Goal: Task Accomplishment & Management: Use online tool/utility

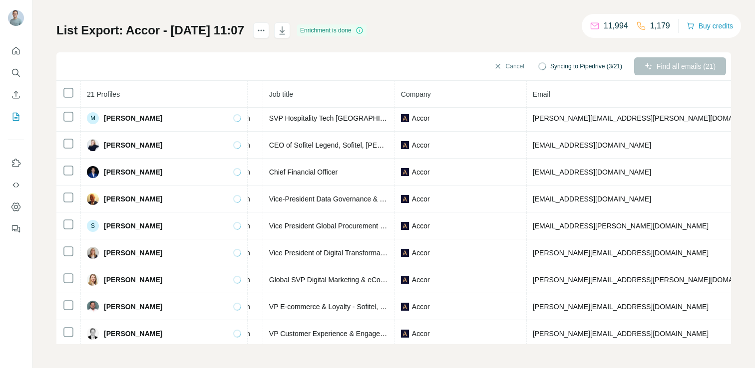
scroll to position [326, 0]
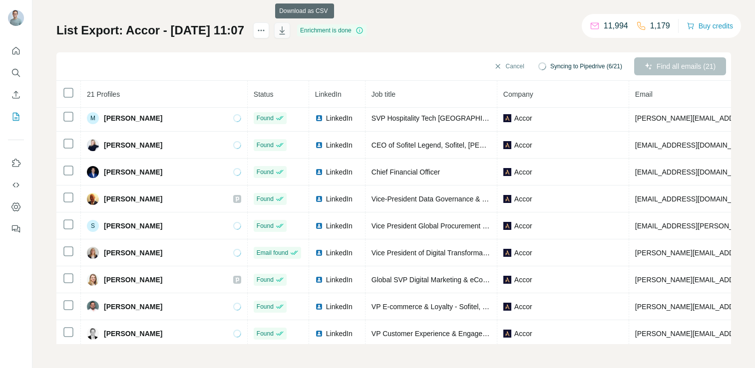
click at [287, 33] on icon "button" at bounding box center [282, 30] width 10 height 10
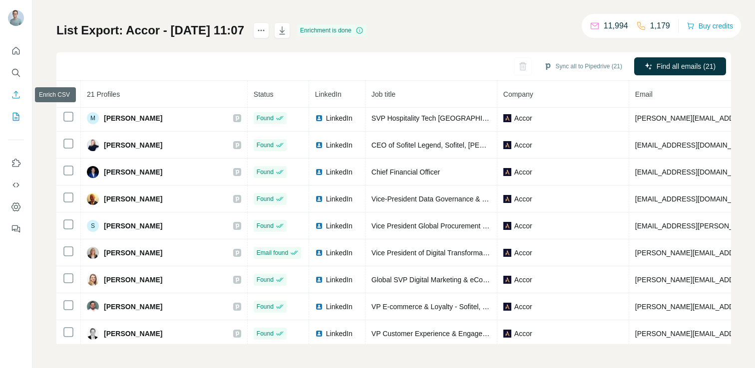
click at [17, 99] on icon "Enrich CSV" at bounding box center [16, 95] width 10 height 10
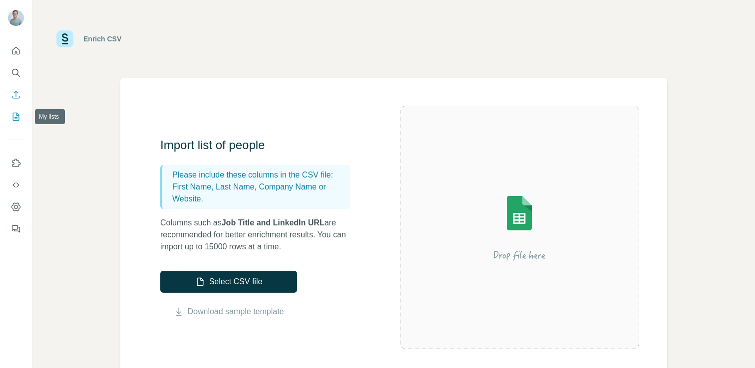
click at [15, 116] on icon "My lists" at bounding box center [16, 117] width 10 height 10
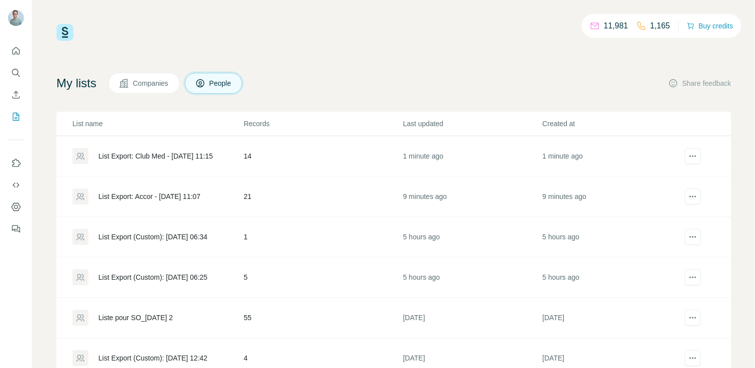
click at [154, 150] on div "List Export: Club Med - [DATE] 11:15" at bounding box center [157, 156] width 170 height 16
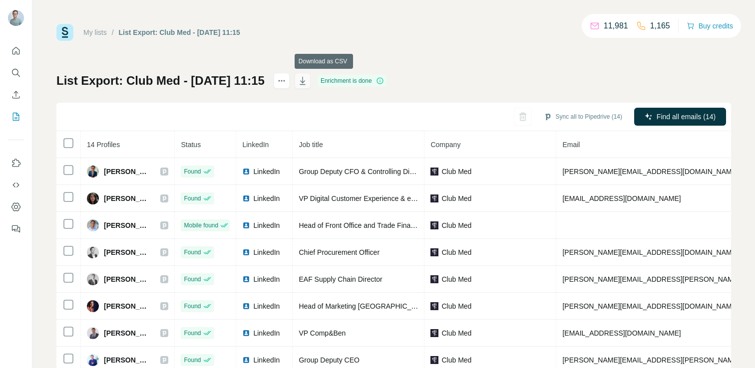
click at [305, 84] on icon "button" at bounding box center [302, 81] width 5 height 8
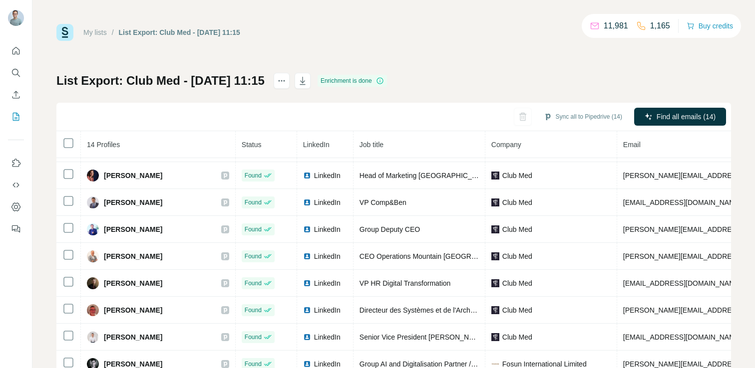
scroll to position [141, 0]
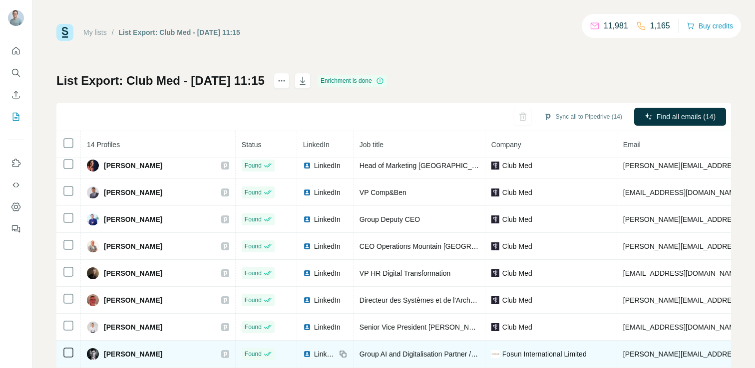
click at [314, 354] on span "LinkedIn" at bounding box center [325, 354] width 22 height 10
